Goal: Information Seeking & Learning: Learn about a topic

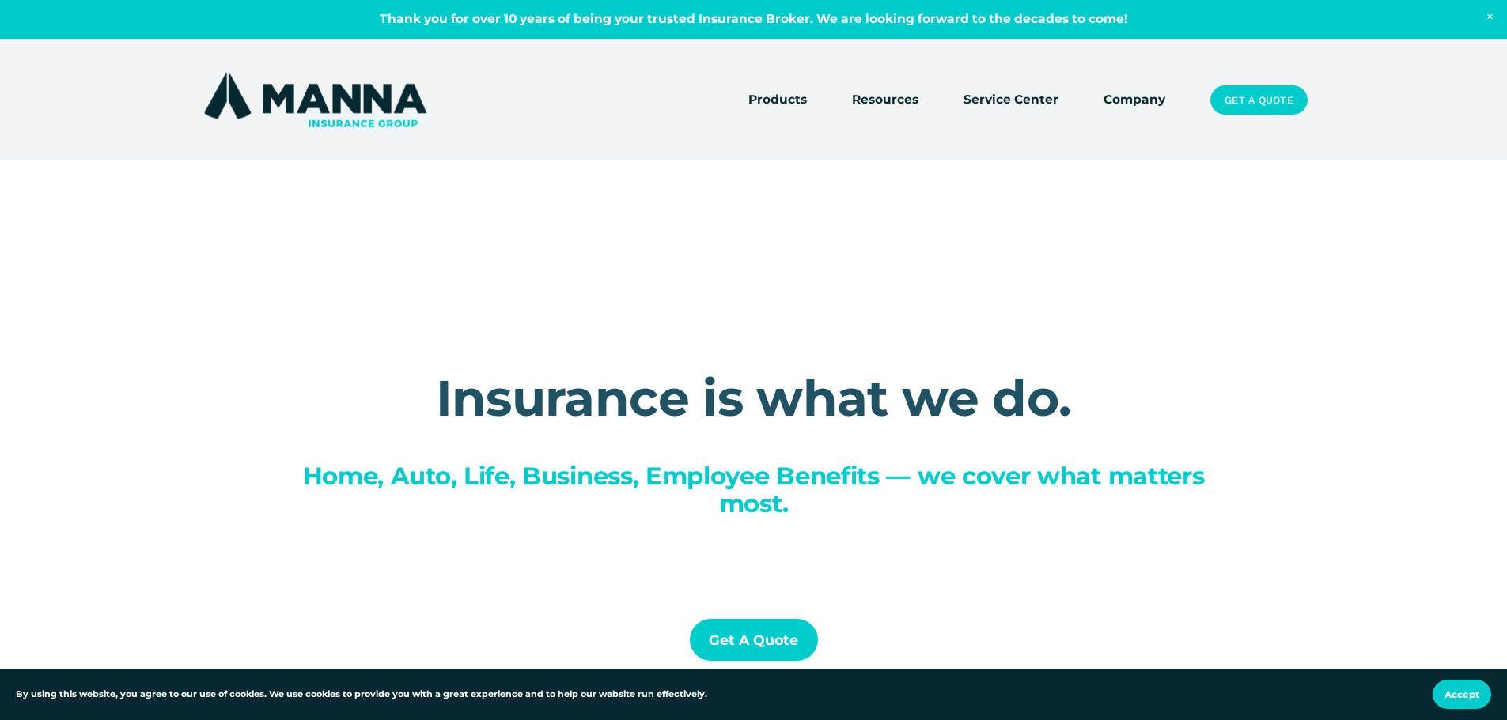
click at [1147, 96] on link "Company" at bounding box center [1134, 100] width 62 height 22
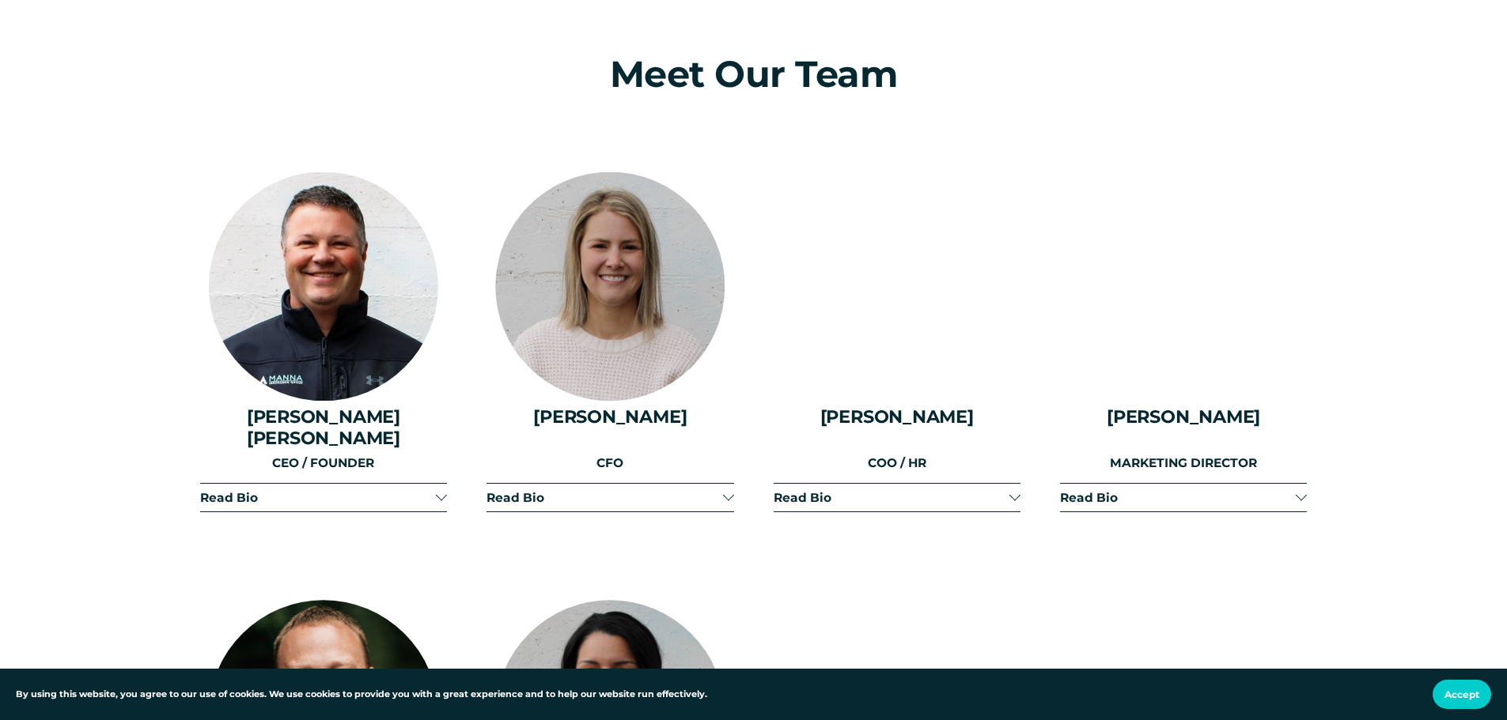
scroll to position [1977, 0]
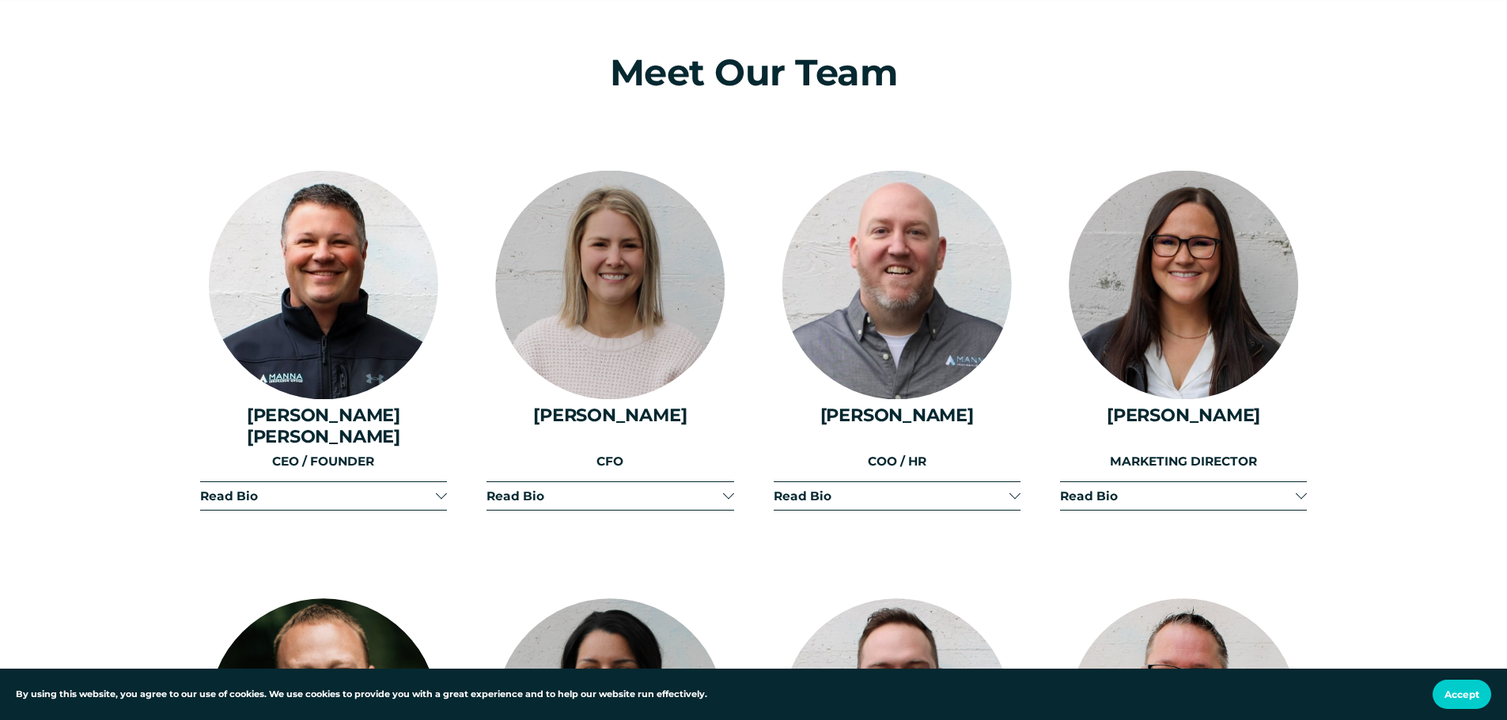
click at [638, 489] on span "Read Bio" at bounding box center [604, 496] width 236 height 15
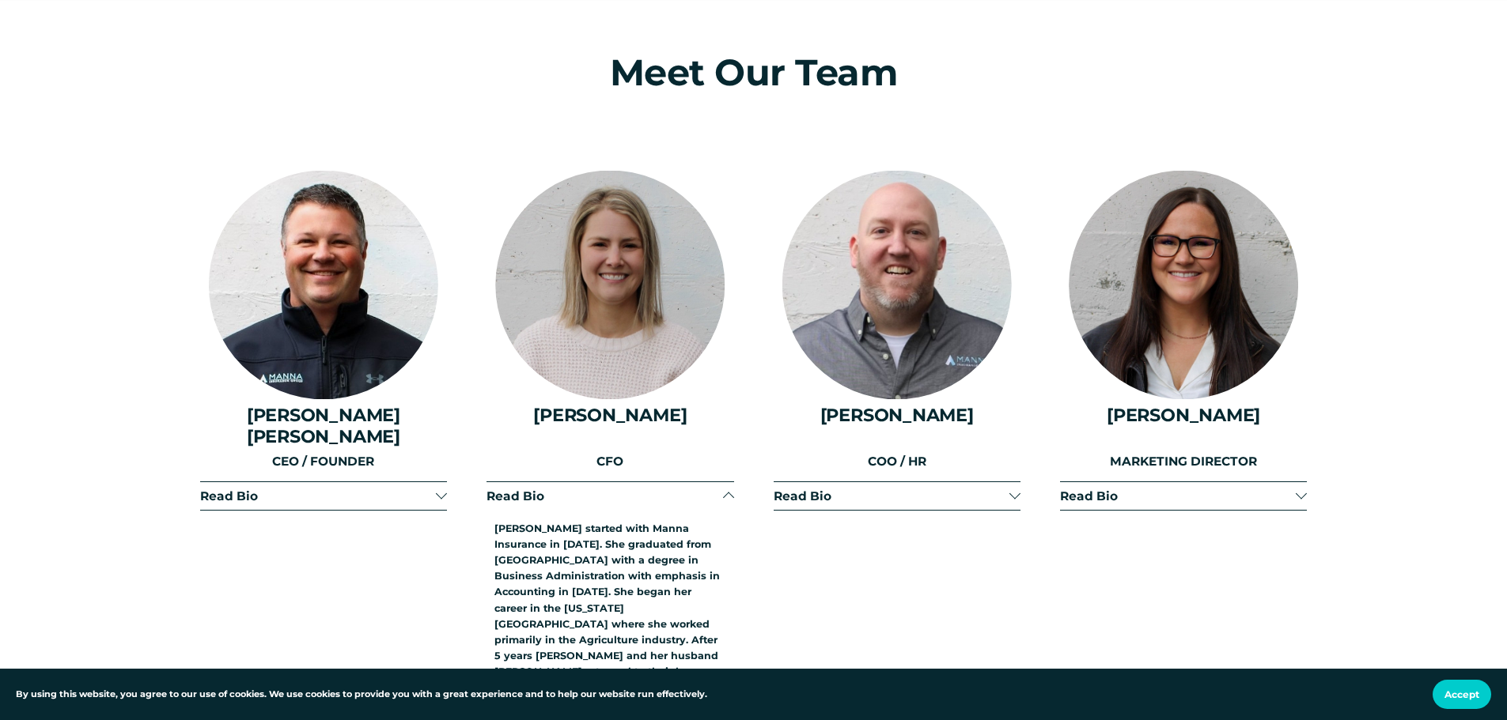
click at [638, 482] on button "Read Bio" at bounding box center [609, 496] width 247 height 28
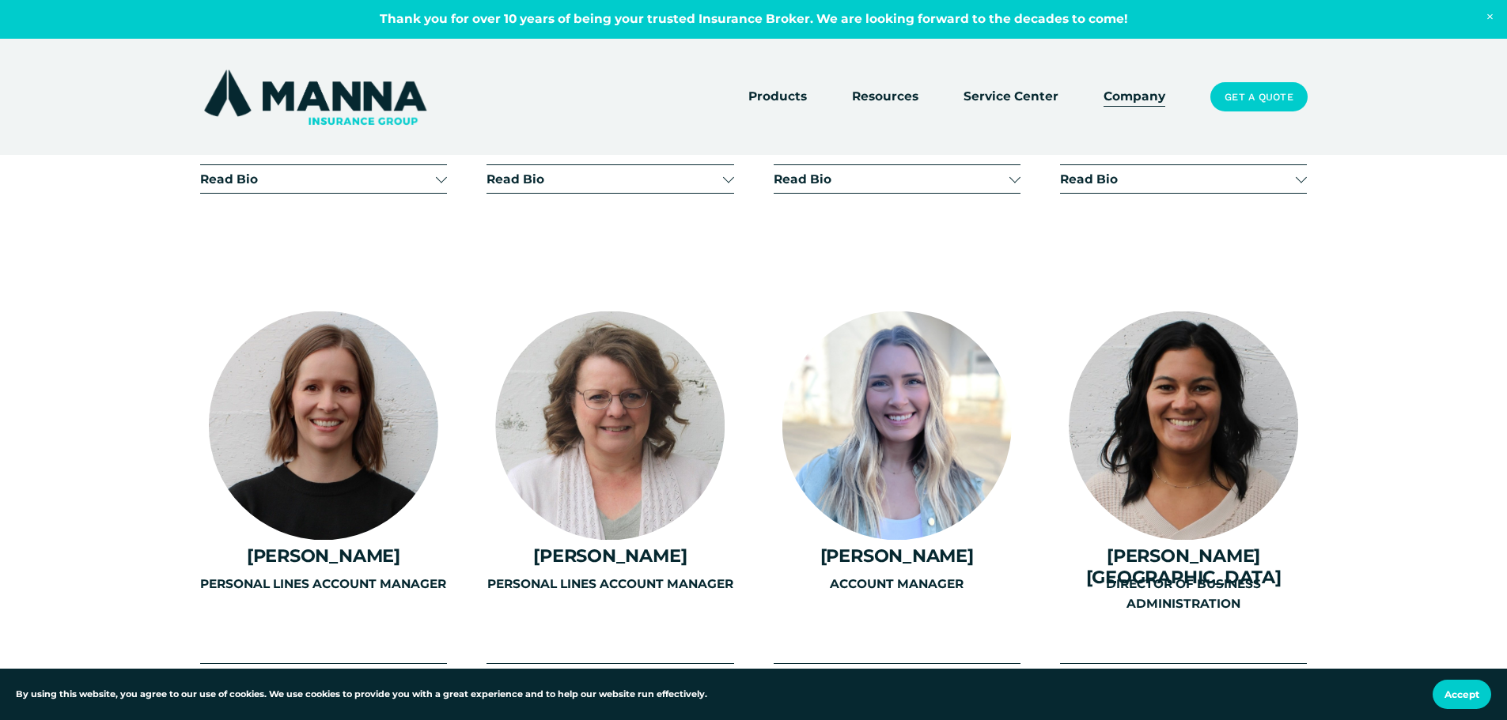
scroll to position [3638, 0]
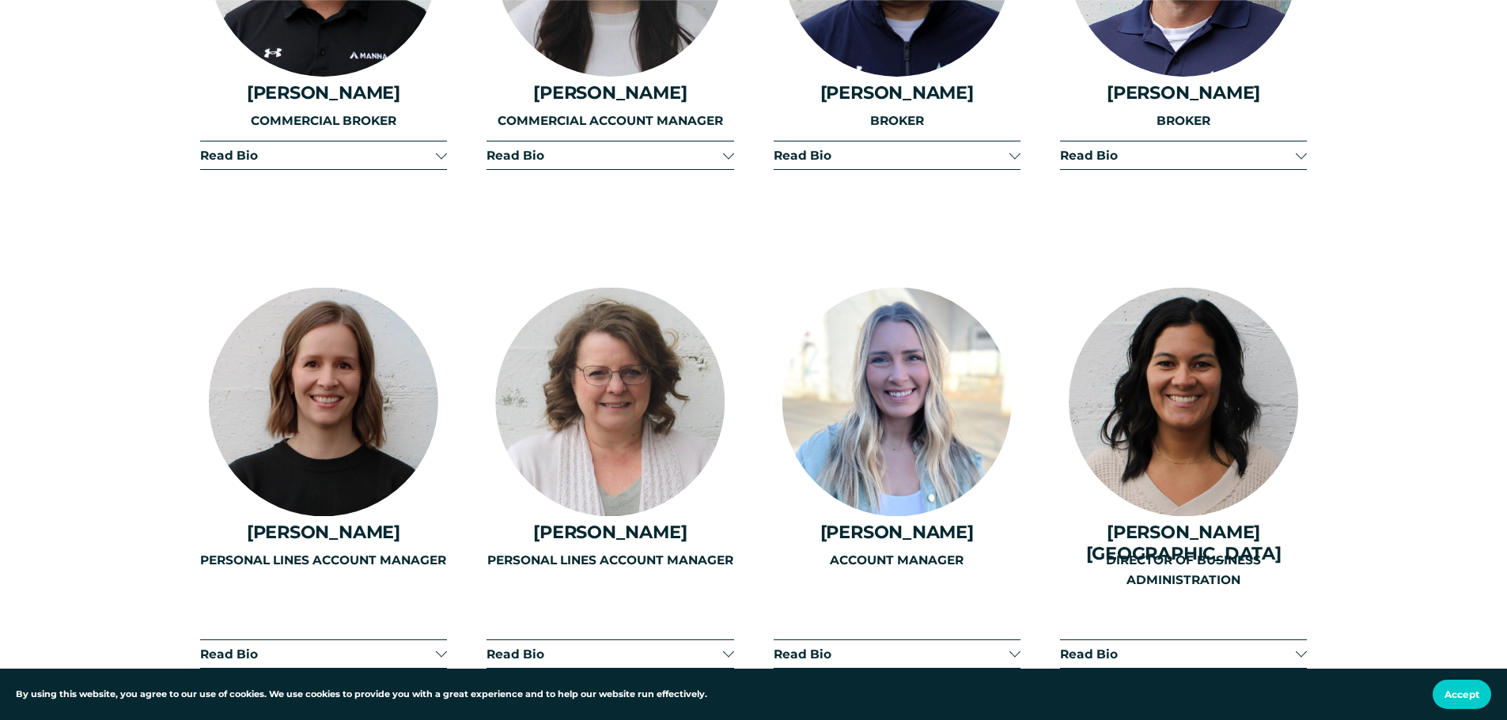
click at [1111, 647] on span "Read Bio" at bounding box center [1178, 654] width 236 height 15
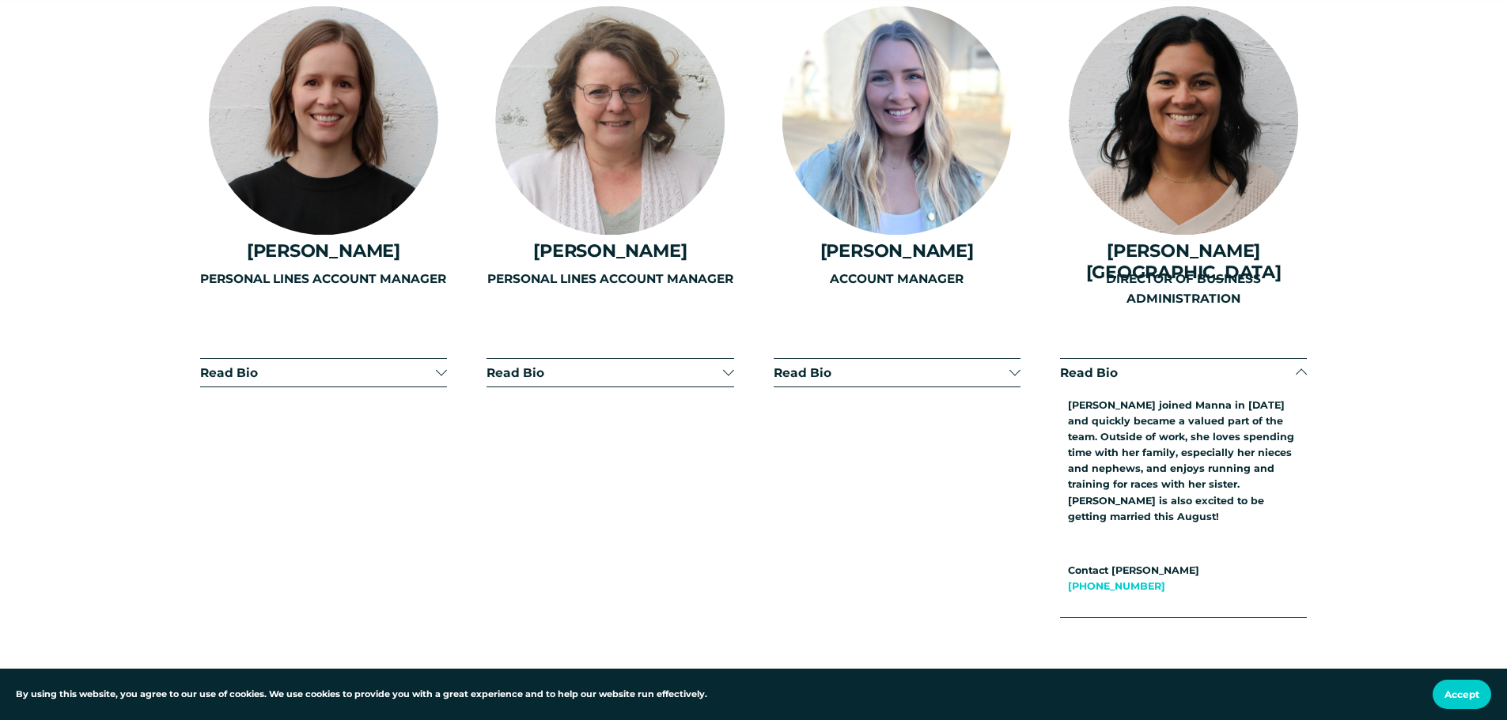
scroll to position [3954, 0]
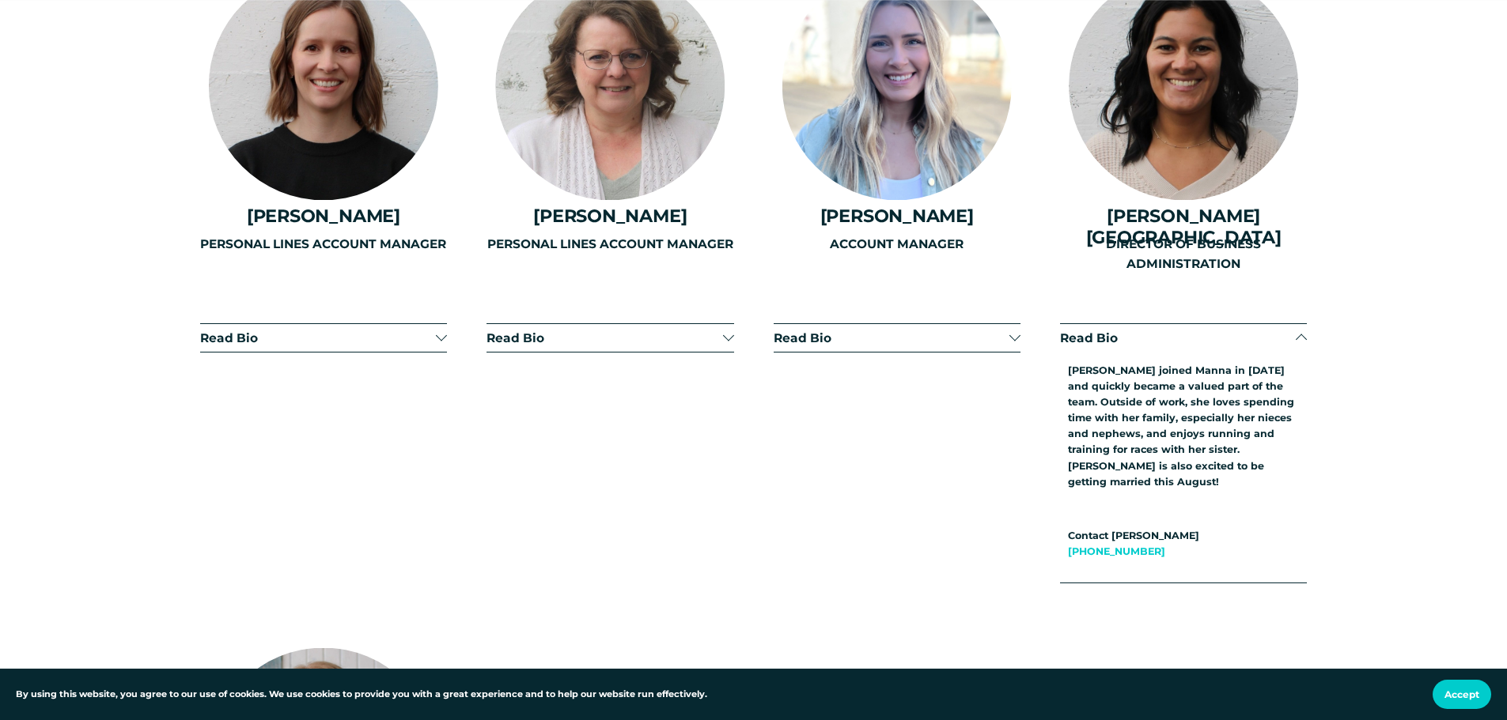
click at [1150, 324] on button "Read Bio" at bounding box center [1183, 338] width 247 height 28
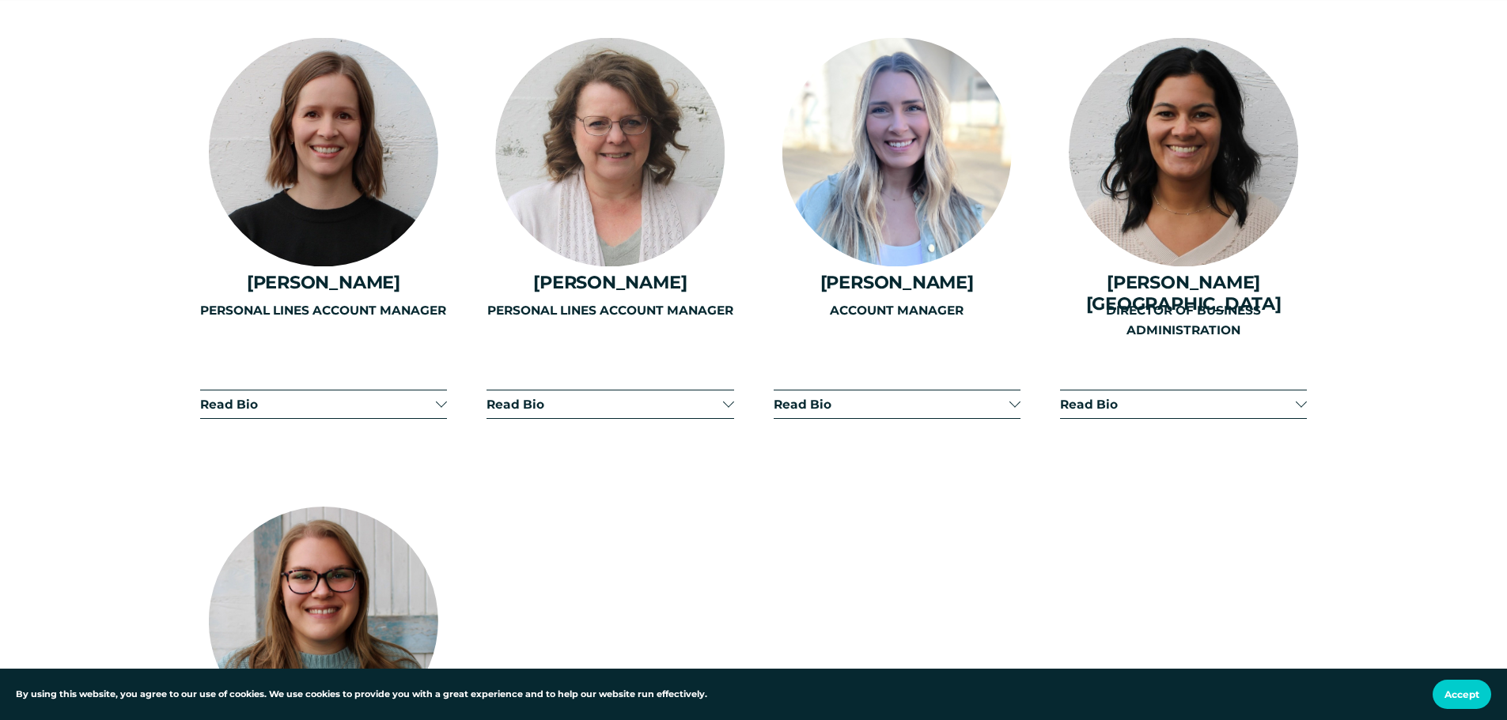
scroll to position [3796, 0]
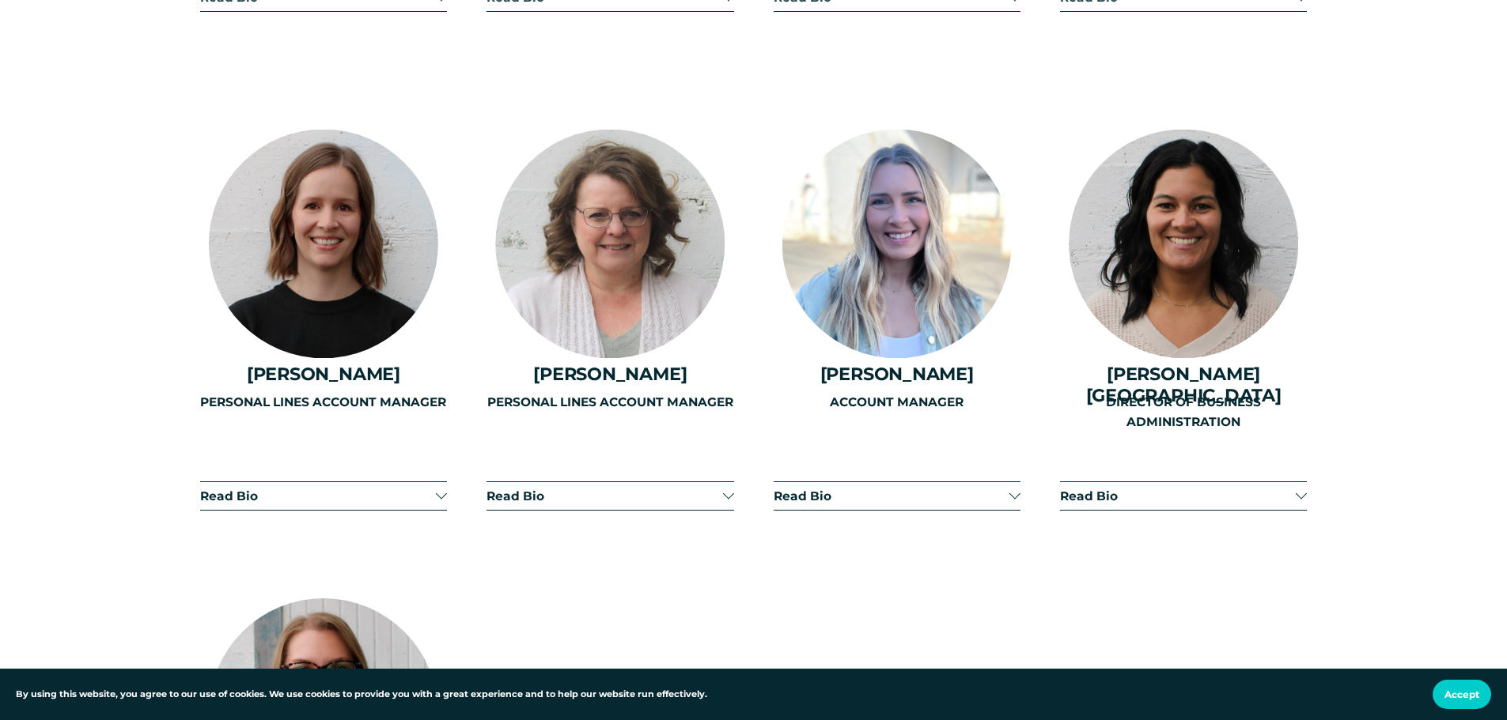
click at [1004, 486] on div "ACCOUNT MANAGER" at bounding box center [896, 449] width 247 height 112
click at [1006, 486] on div "ACCOUNT MANAGER" at bounding box center [896, 449] width 247 height 112
click at [1009, 483] on div "ACCOUNT MANAGER" at bounding box center [896, 449] width 247 height 112
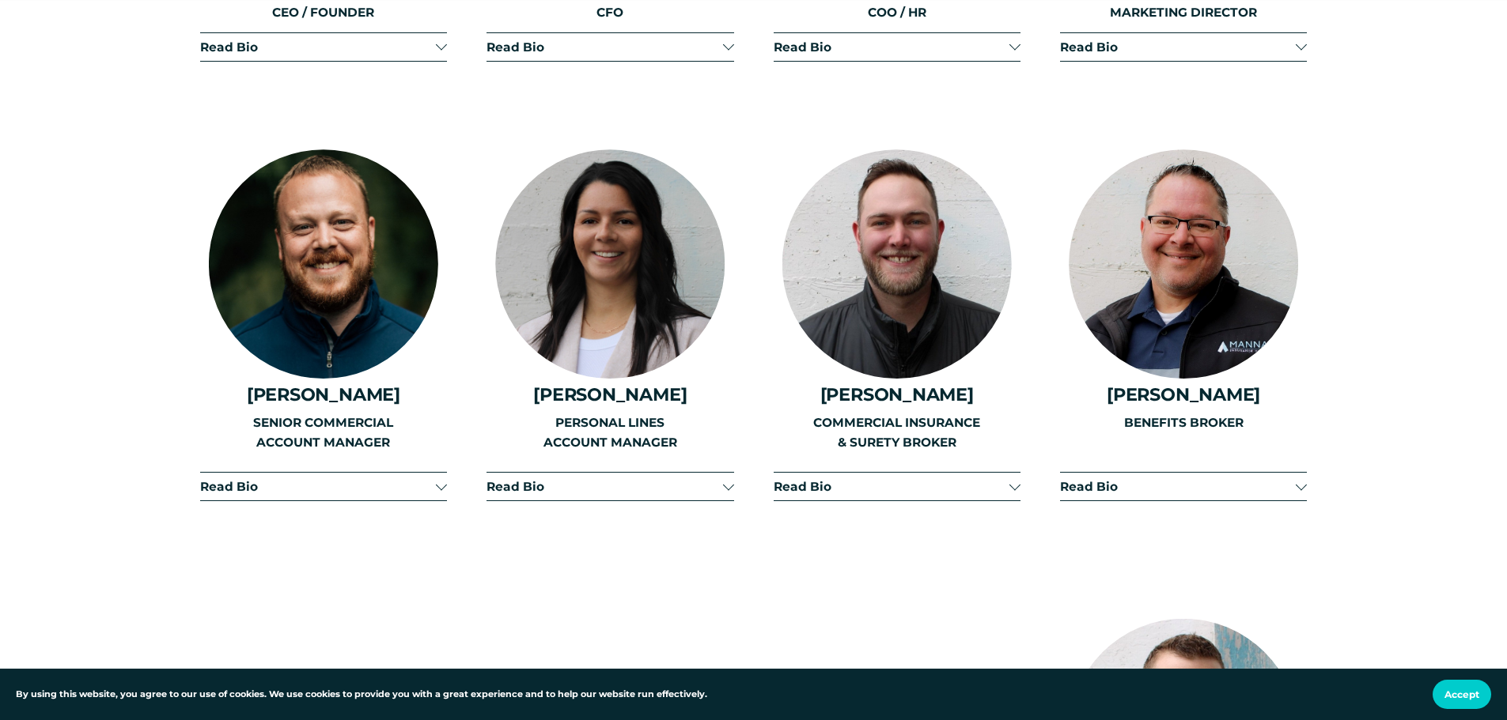
scroll to position [2452, 0]
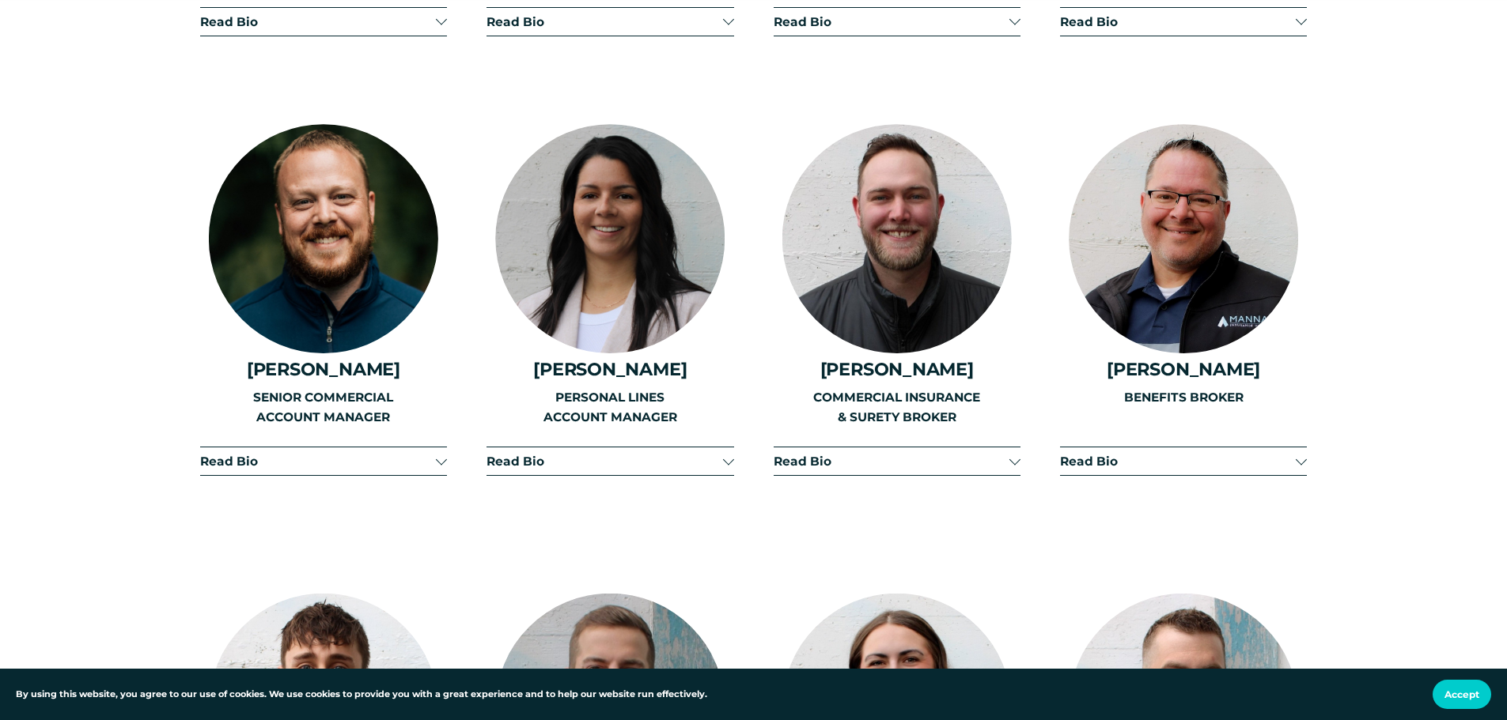
click at [1007, 454] on span "Read Bio" at bounding box center [891, 461] width 236 height 15
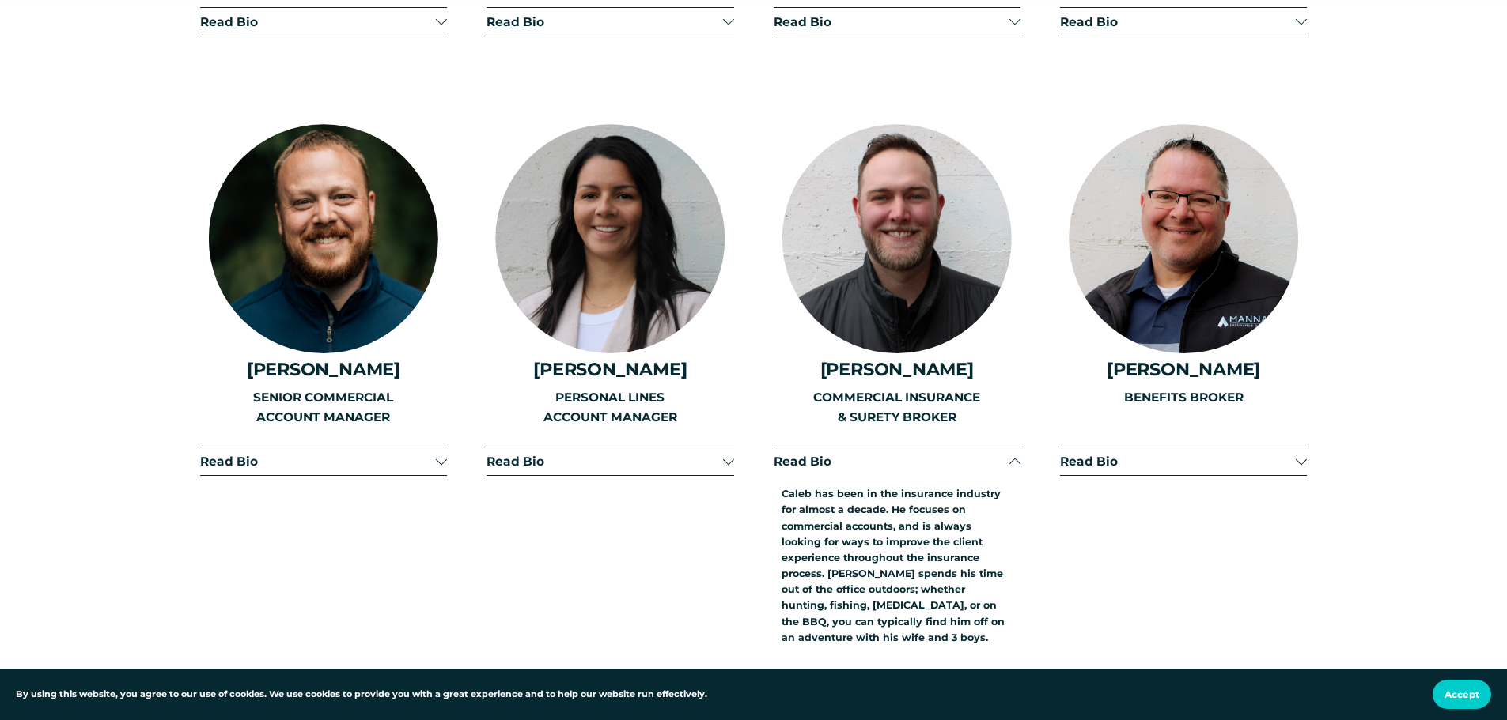
click at [1008, 454] on span "Read Bio" at bounding box center [891, 461] width 236 height 15
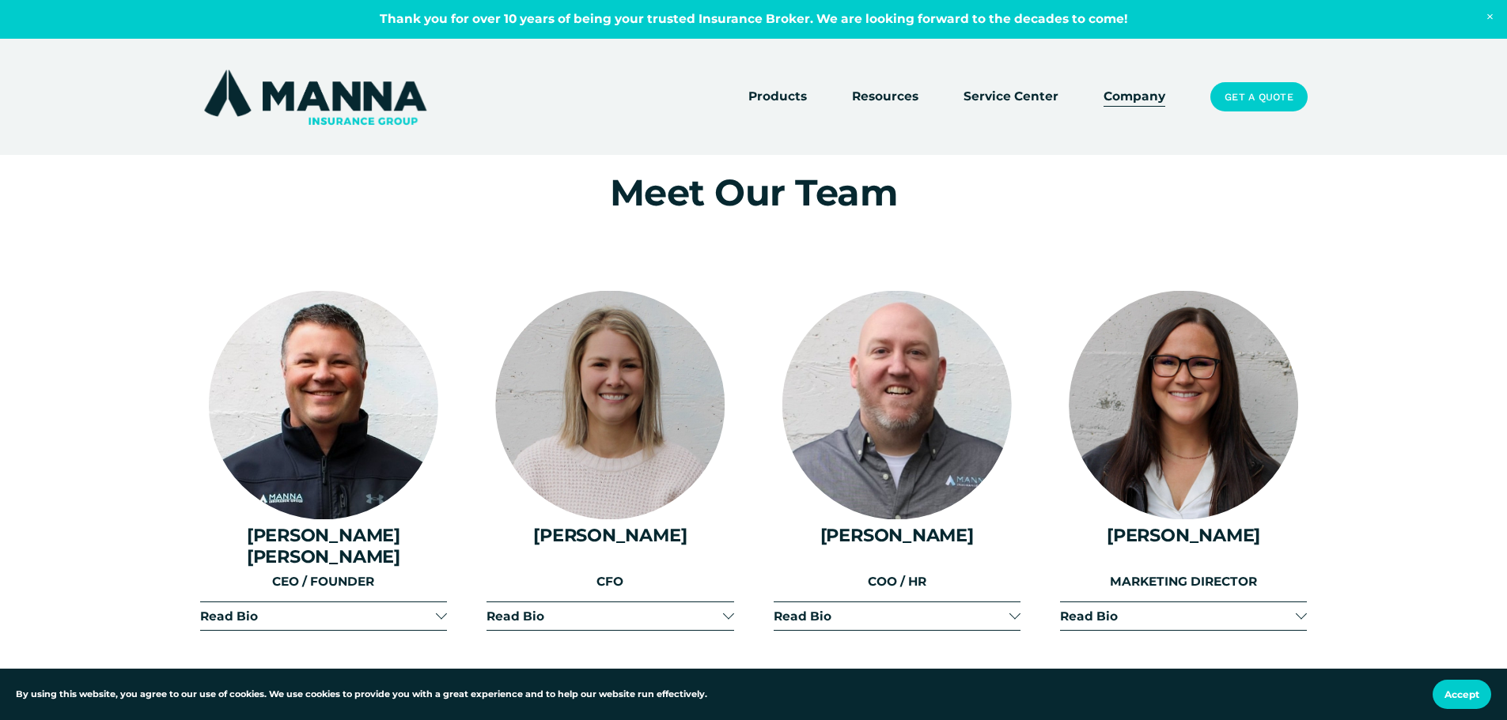
scroll to position [1819, 0]
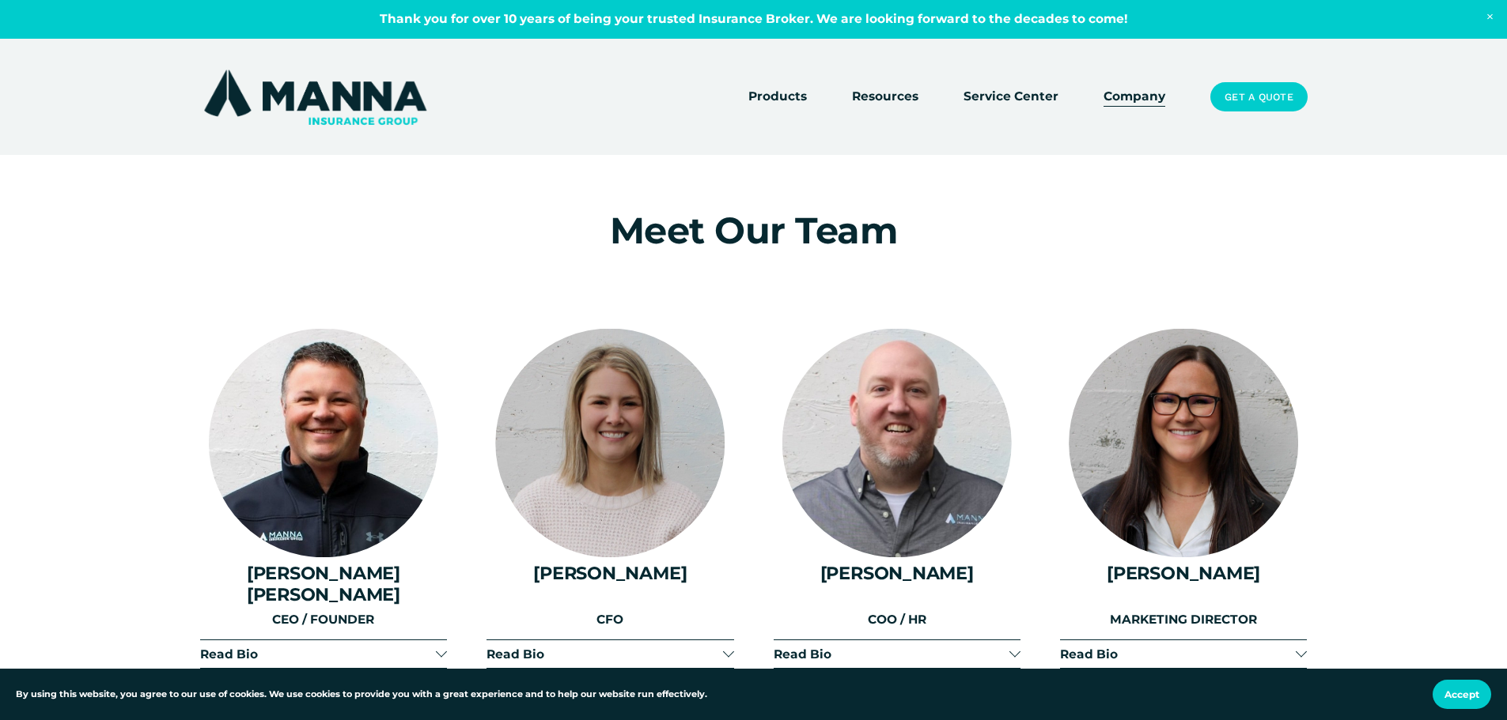
drag, startPoint x: 73, startPoint y: 357, endPoint x: 1288, endPoint y: 558, distance: 1232.1
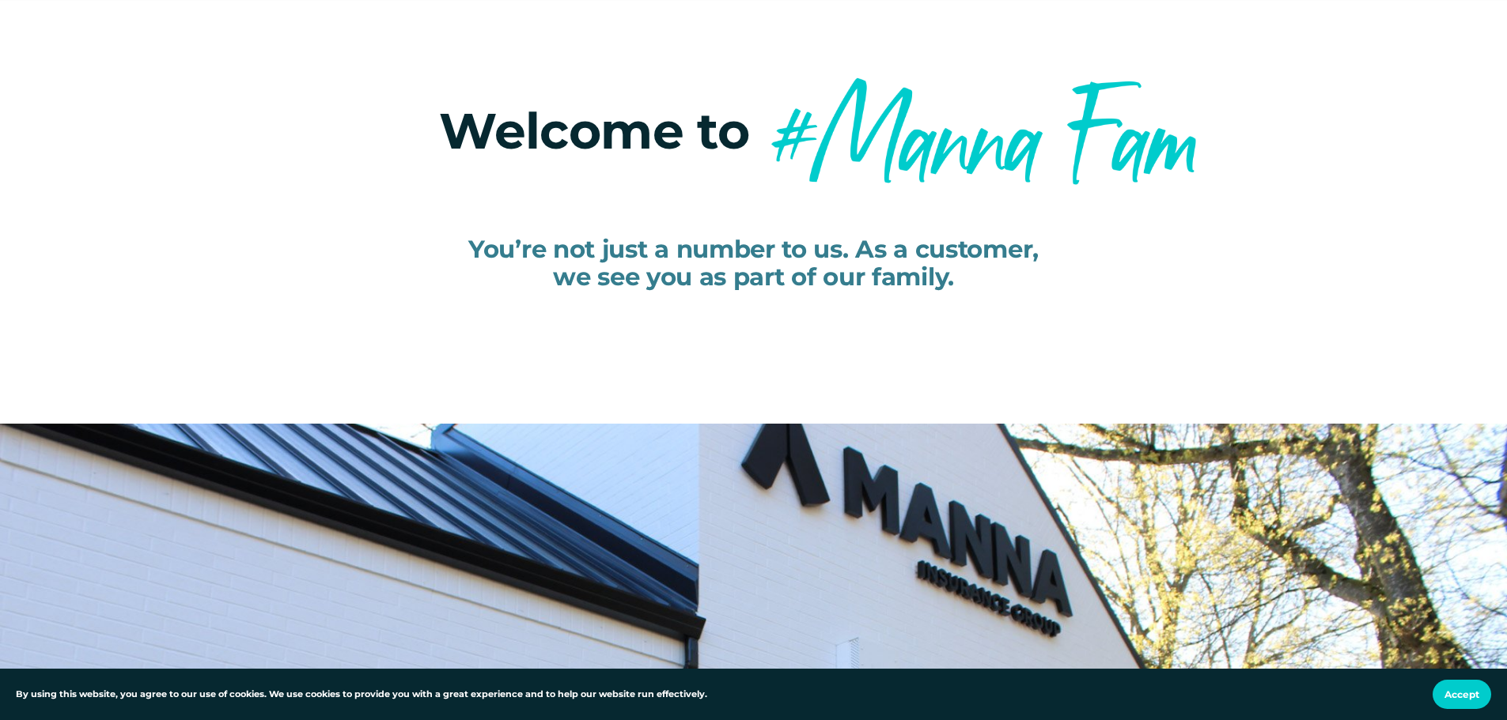
scroll to position [0, 0]
